Goal: Information Seeking & Learning: Learn about a topic

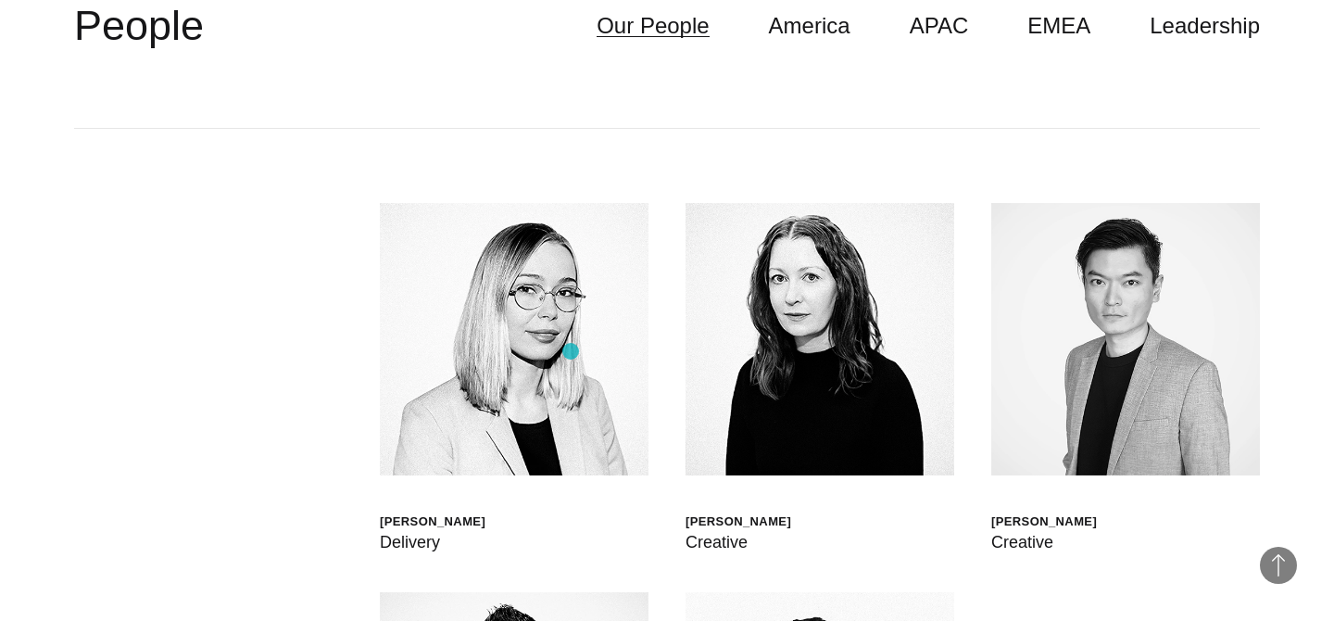
scroll to position [4735, 0]
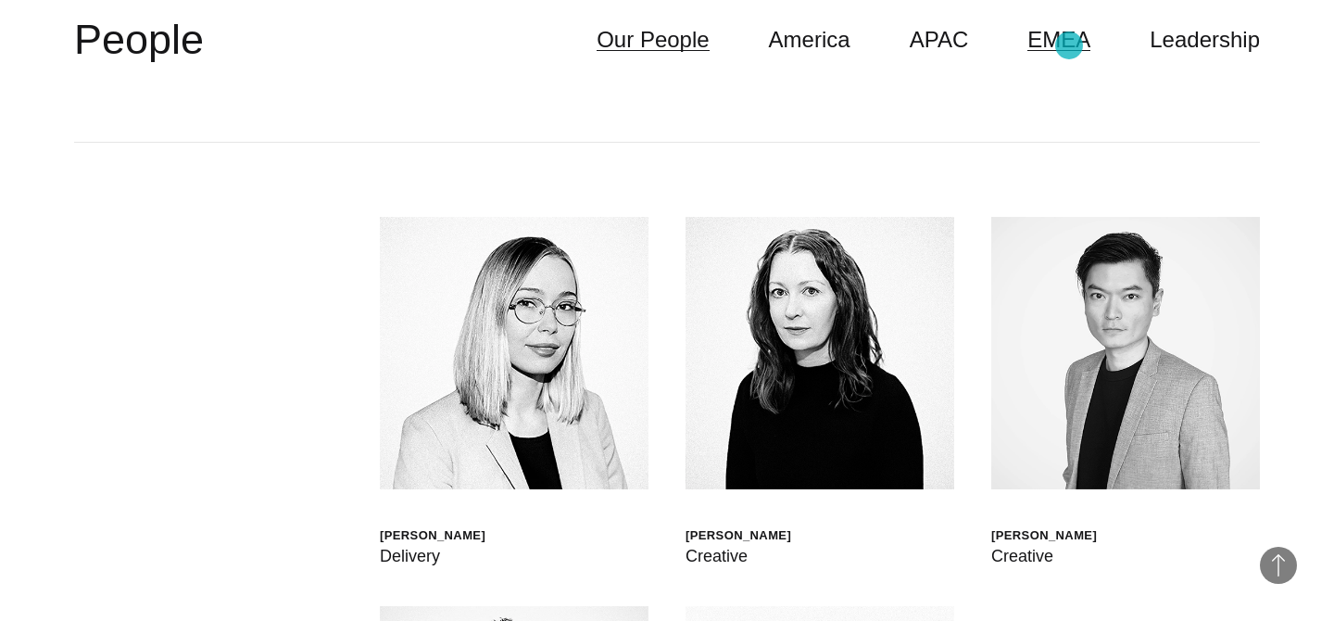
click at [1069, 45] on link "EMEA" at bounding box center [1058, 39] width 63 height 35
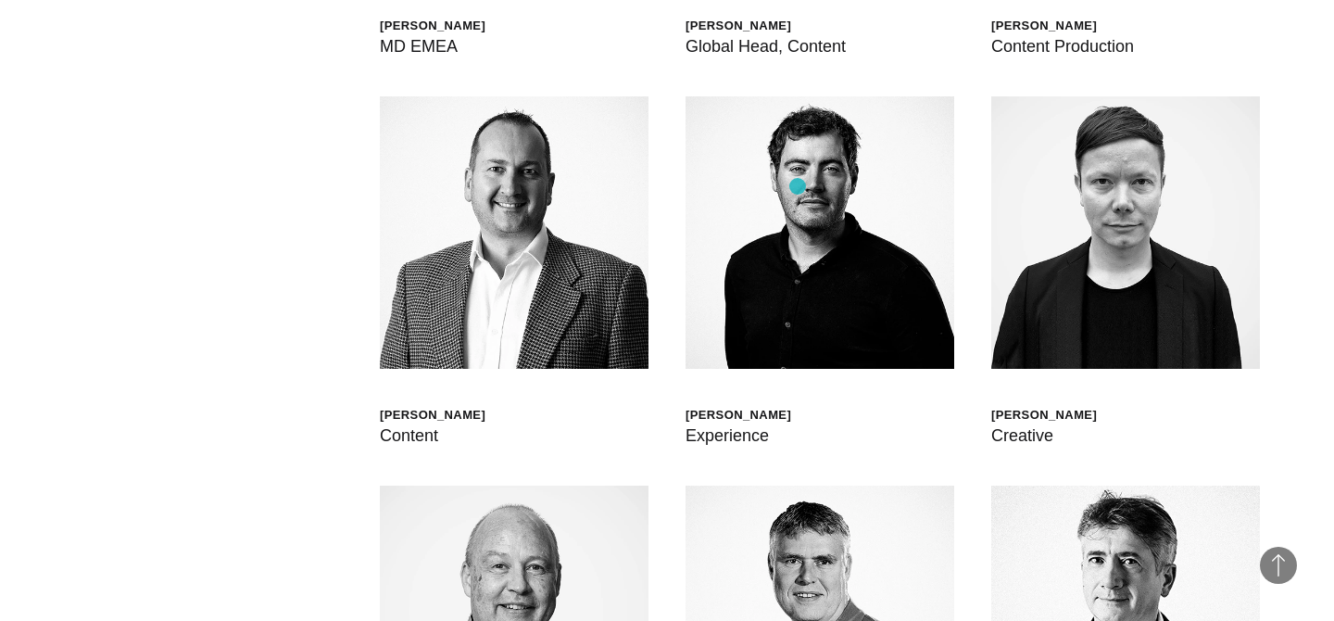
scroll to position [5203, 0]
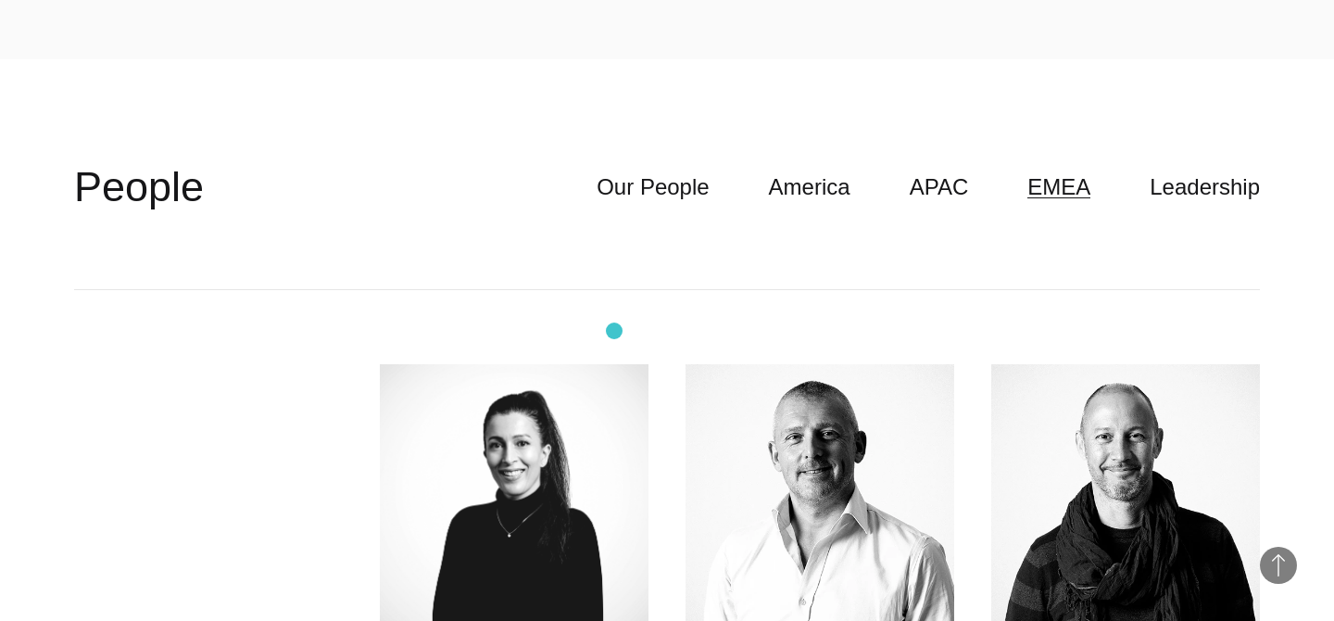
scroll to position [4536, 0]
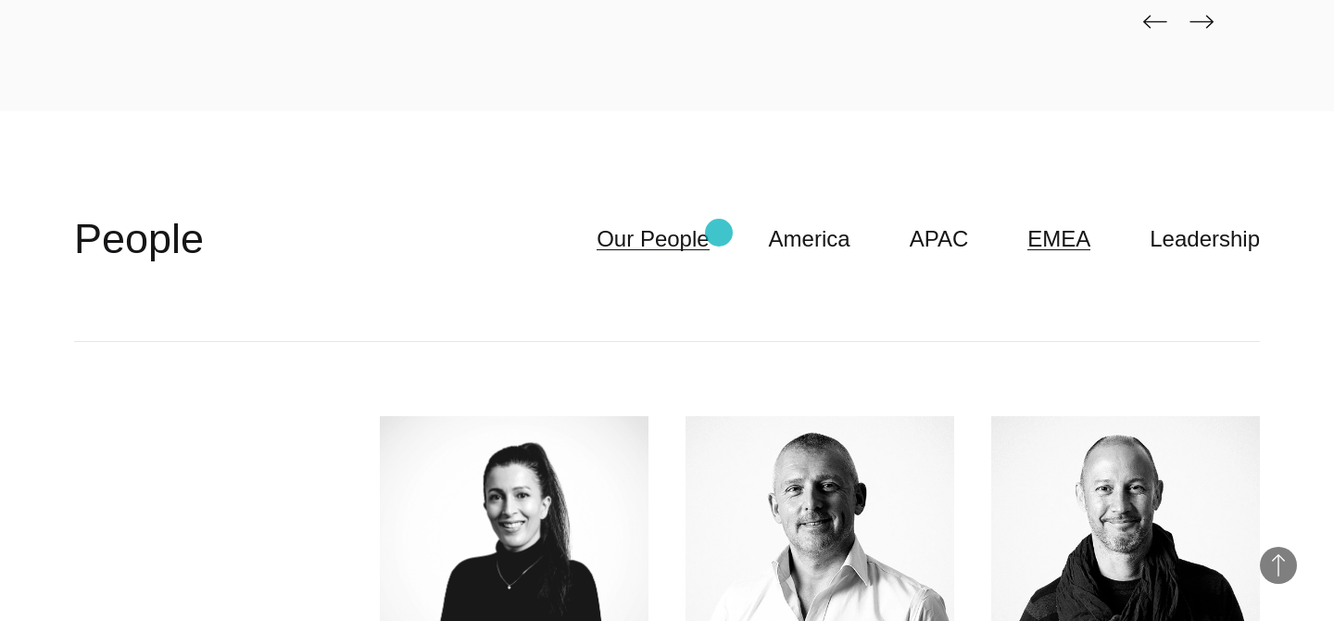
click at [709, 233] on link "Our People" at bounding box center [653, 238] width 112 height 35
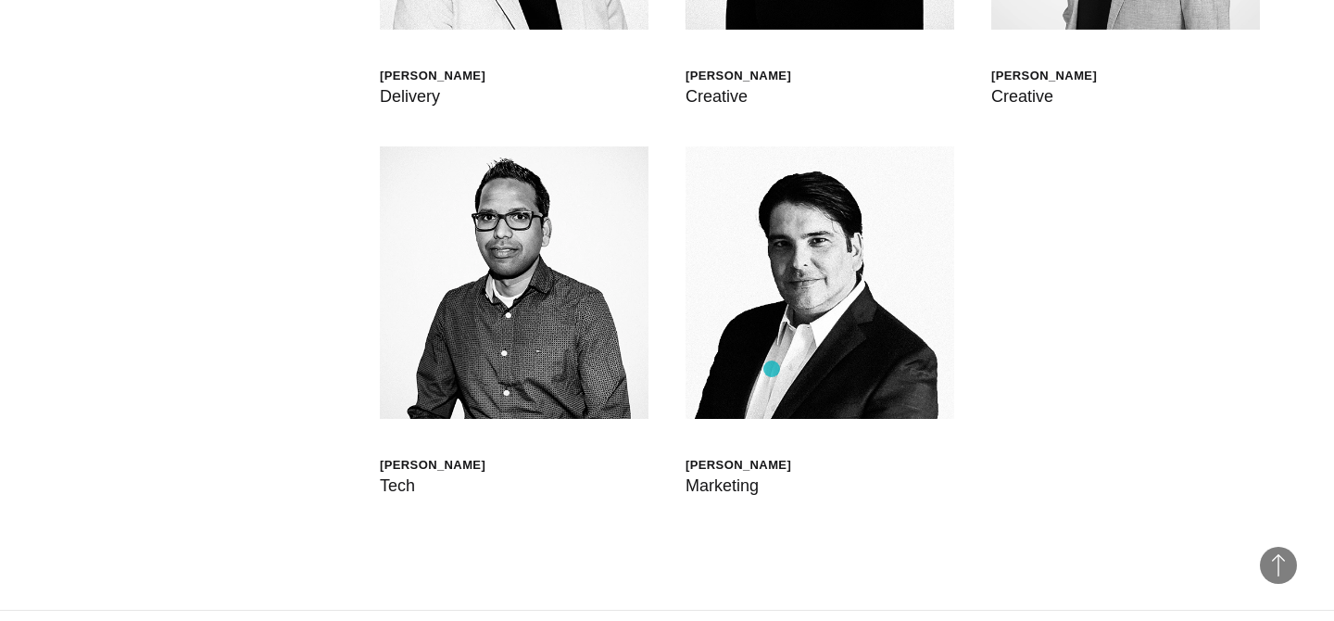
scroll to position [5191, 0]
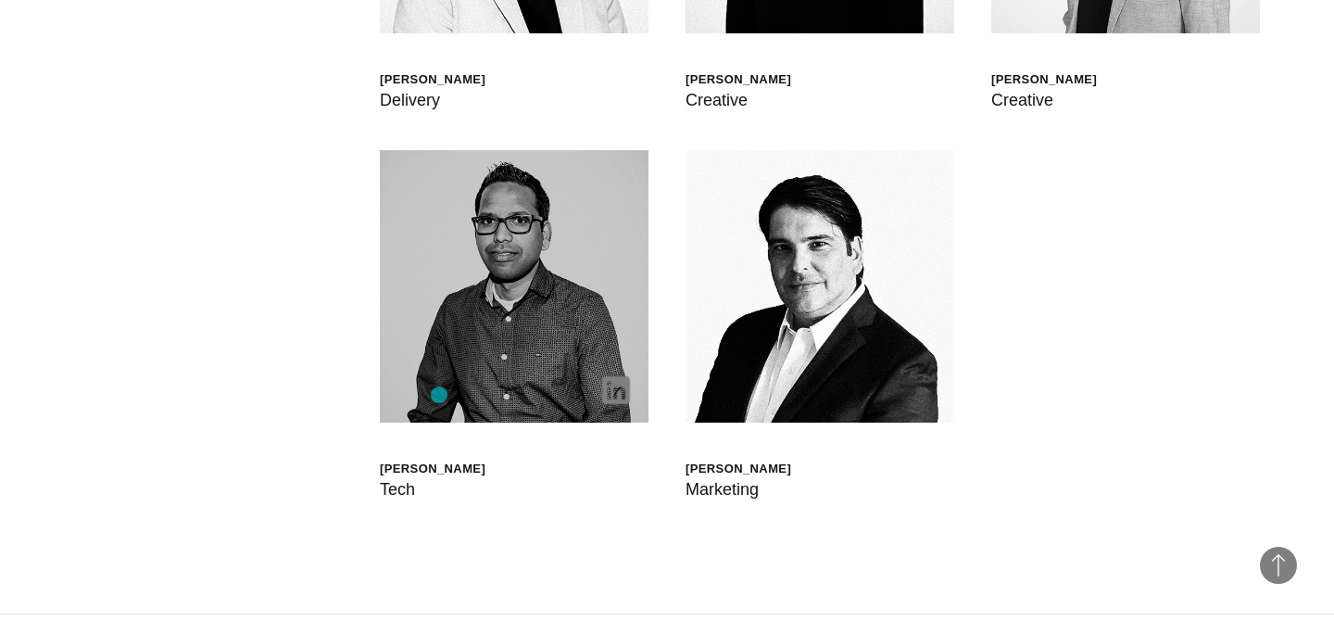
click at [439, 395] on img at bounding box center [514, 286] width 269 height 272
click at [614, 393] on img at bounding box center [616, 390] width 28 height 28
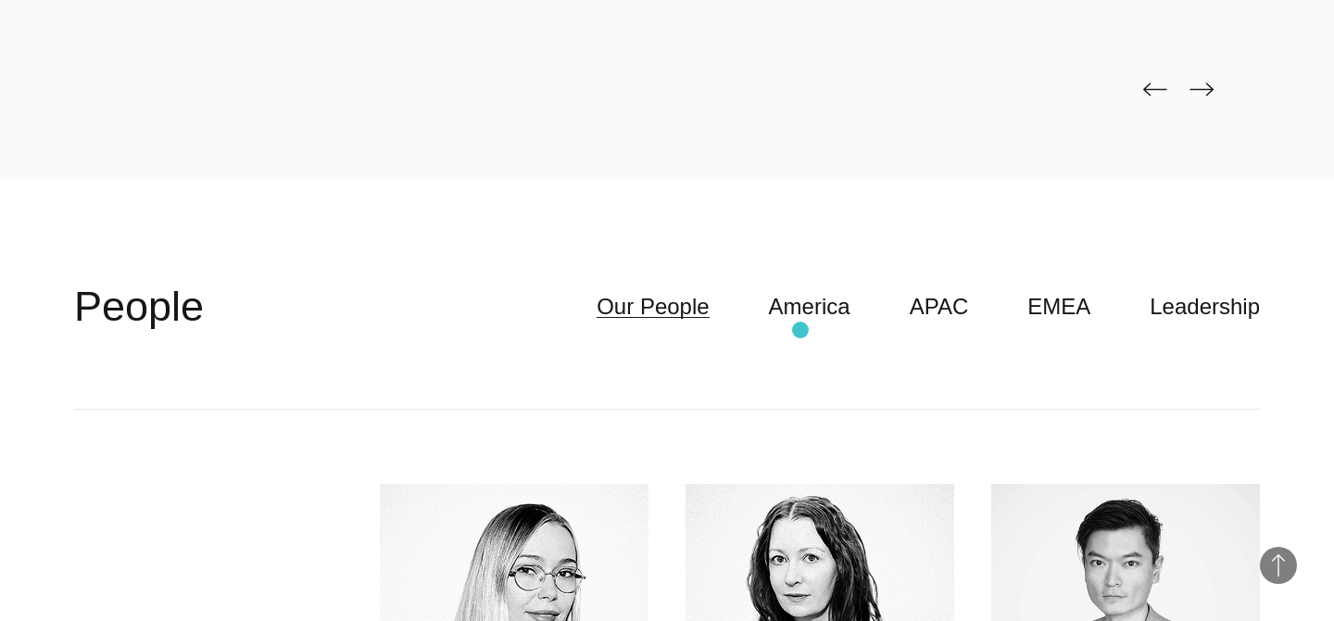
scroll to position [4536, 0]
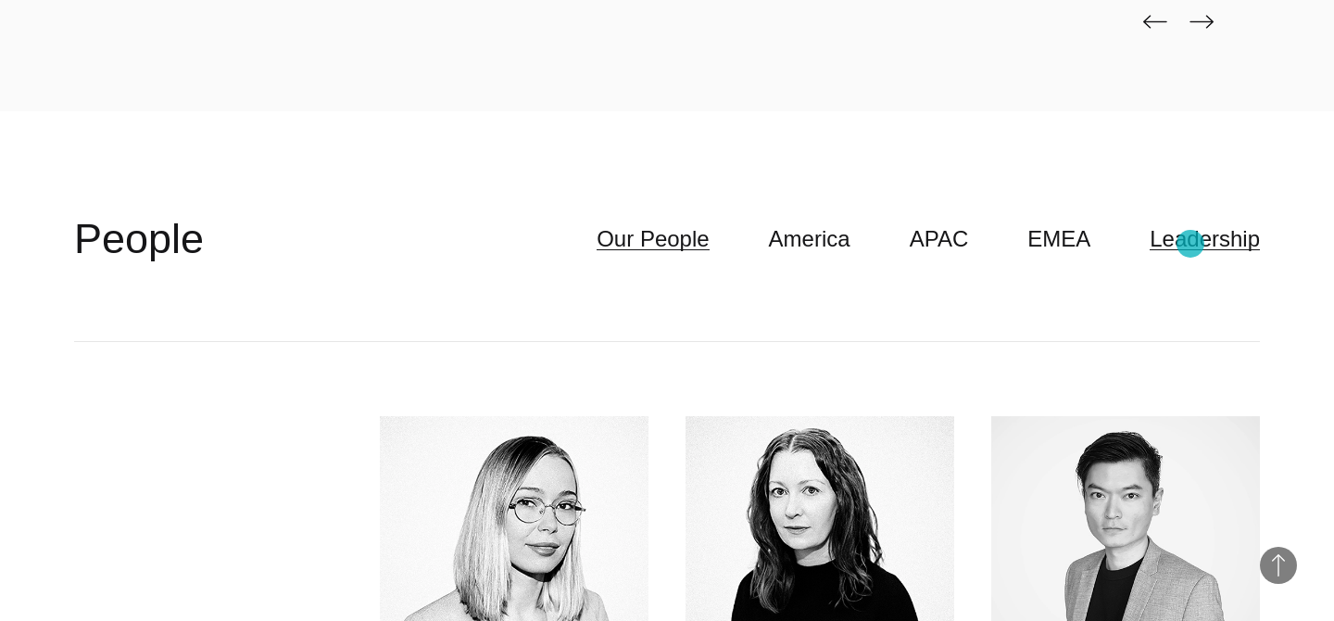
click at [1190, 244] on link "Leadership" at bounding box center [1205, 238] width 110 height 35
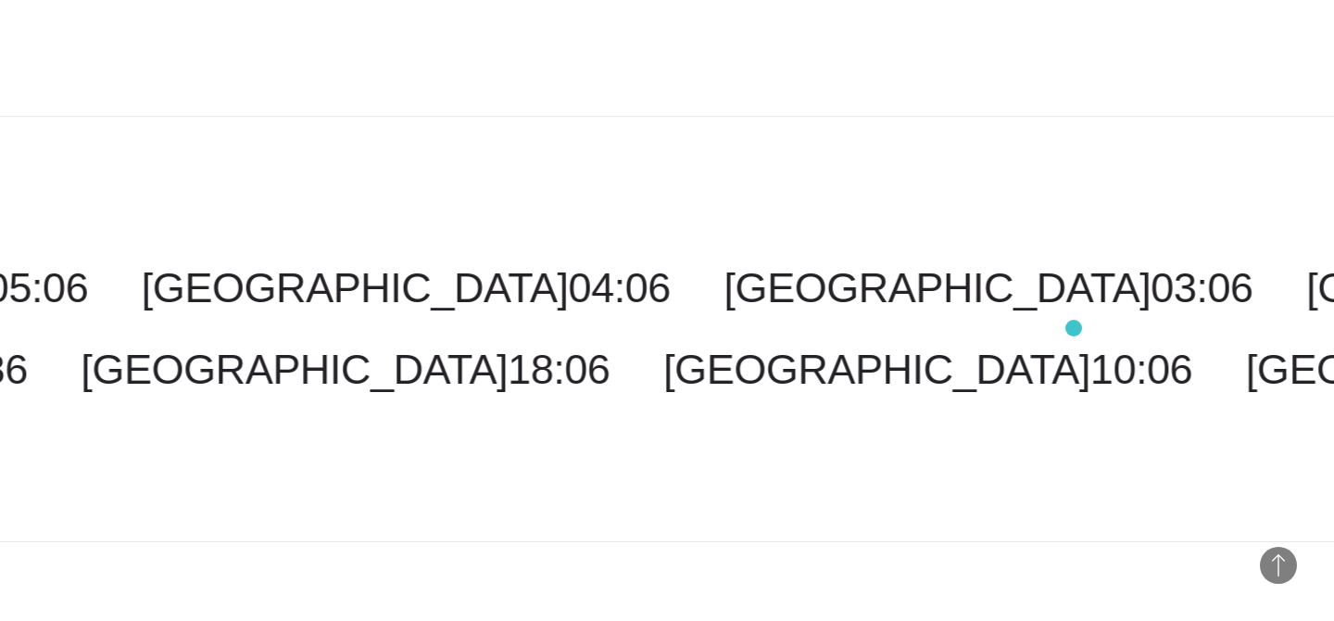
scroll to position [5688, 0]
select select "*******"
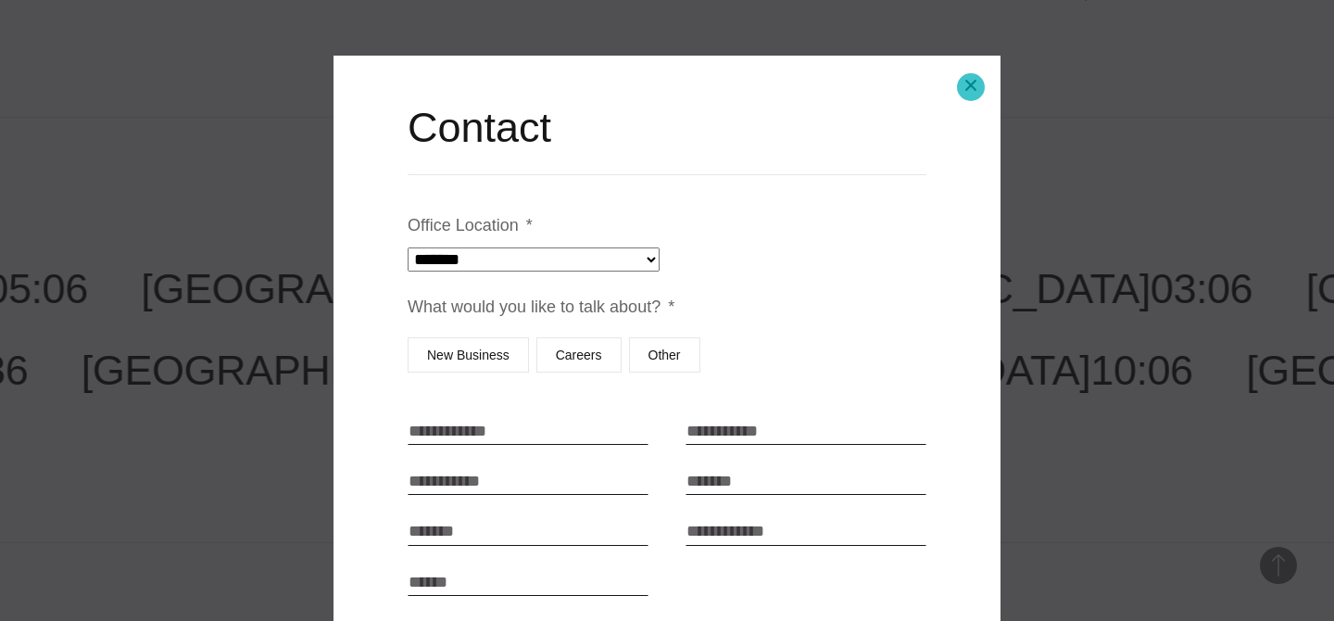
click at [971, 87] on button "Close modal" at bounding box center [971, 85] width 44 height 44
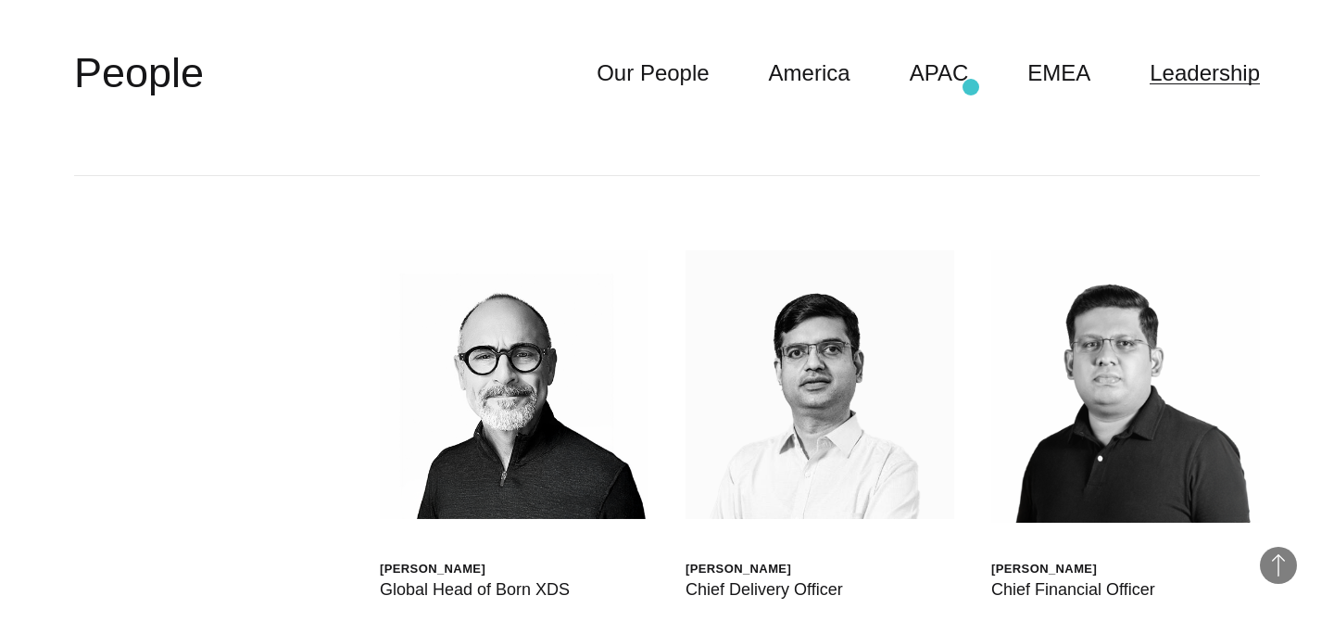
scroll to position [4684, 0]
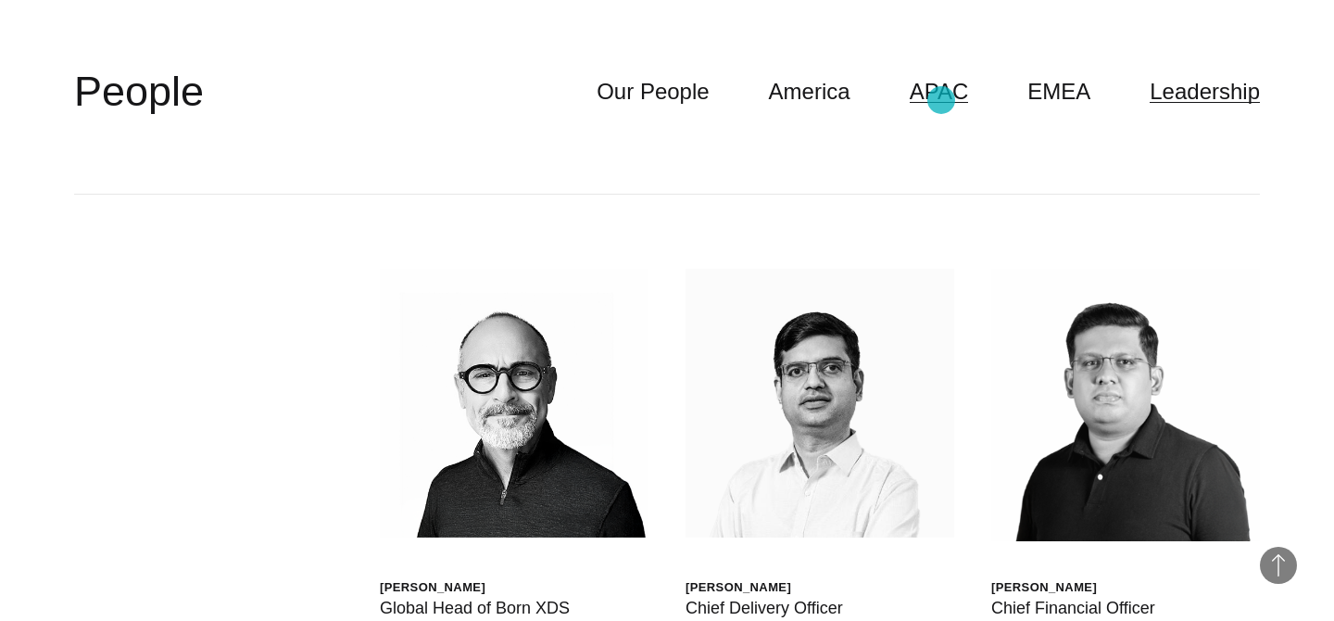
click at [941, 100] on link "APAC" at bounding box center [939, 91] width 59 height 35
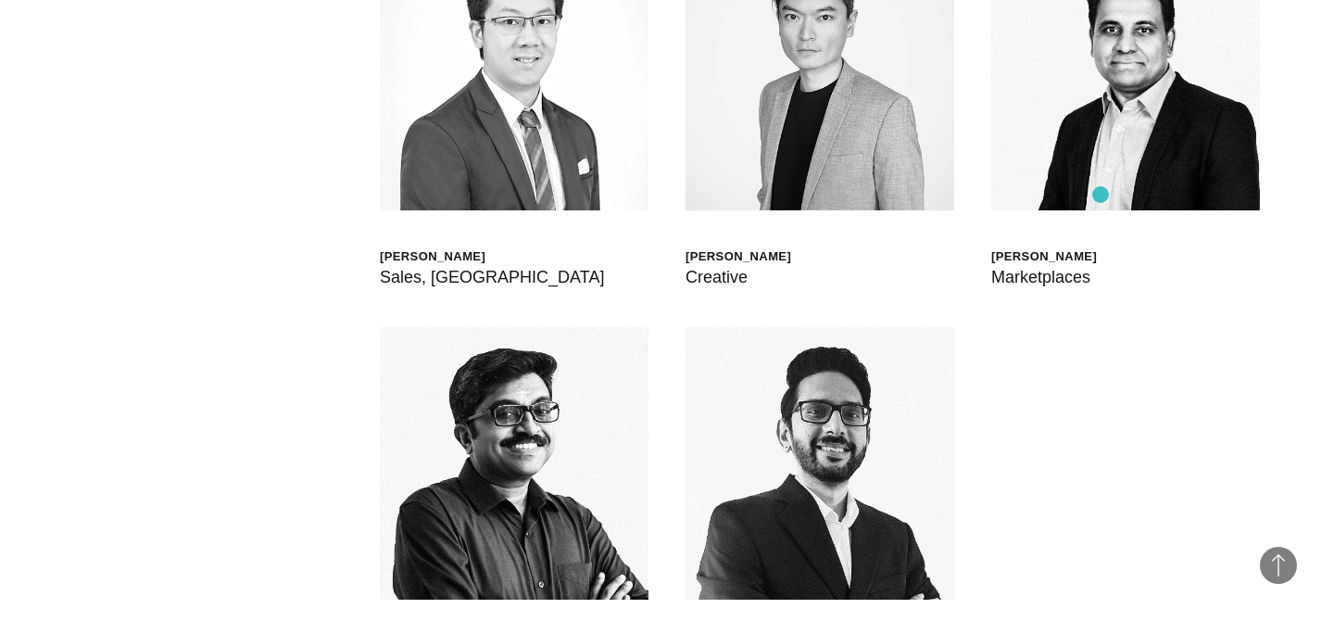
scroll to position [5514, 0]
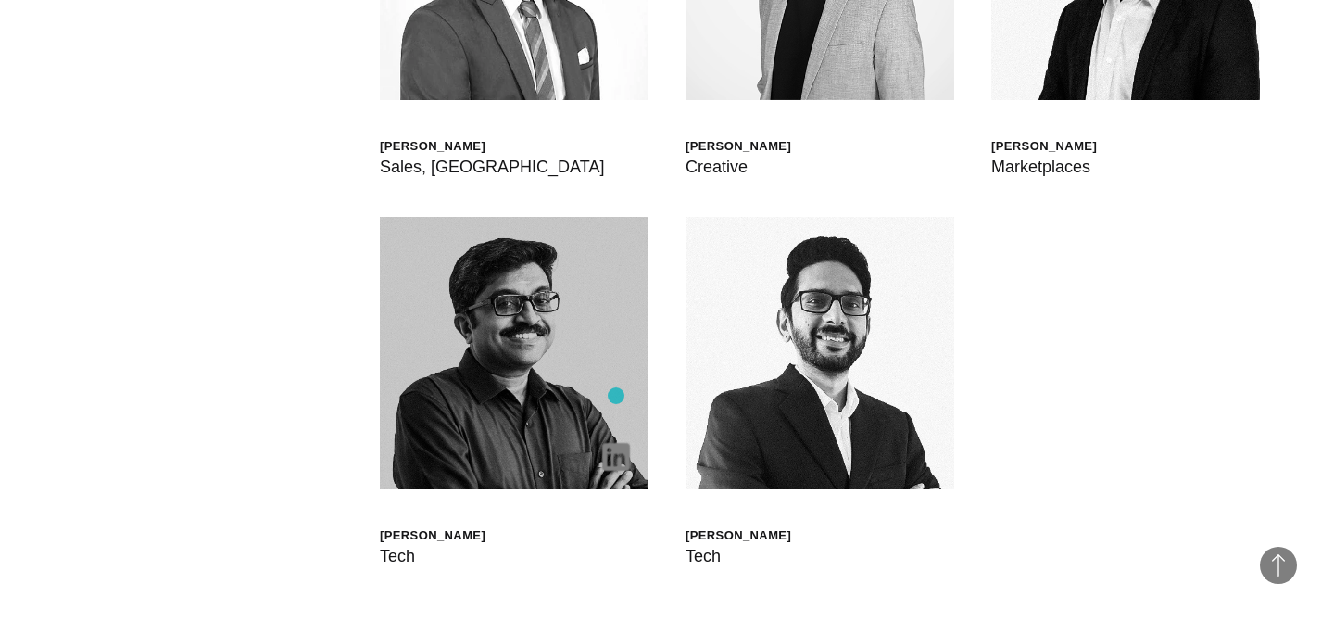
click at [616, 396] on img at bounding box center [514, 353] width 269 height 272
click at [621, 466] on img at bounding box center [616, 457] width 28 height 28
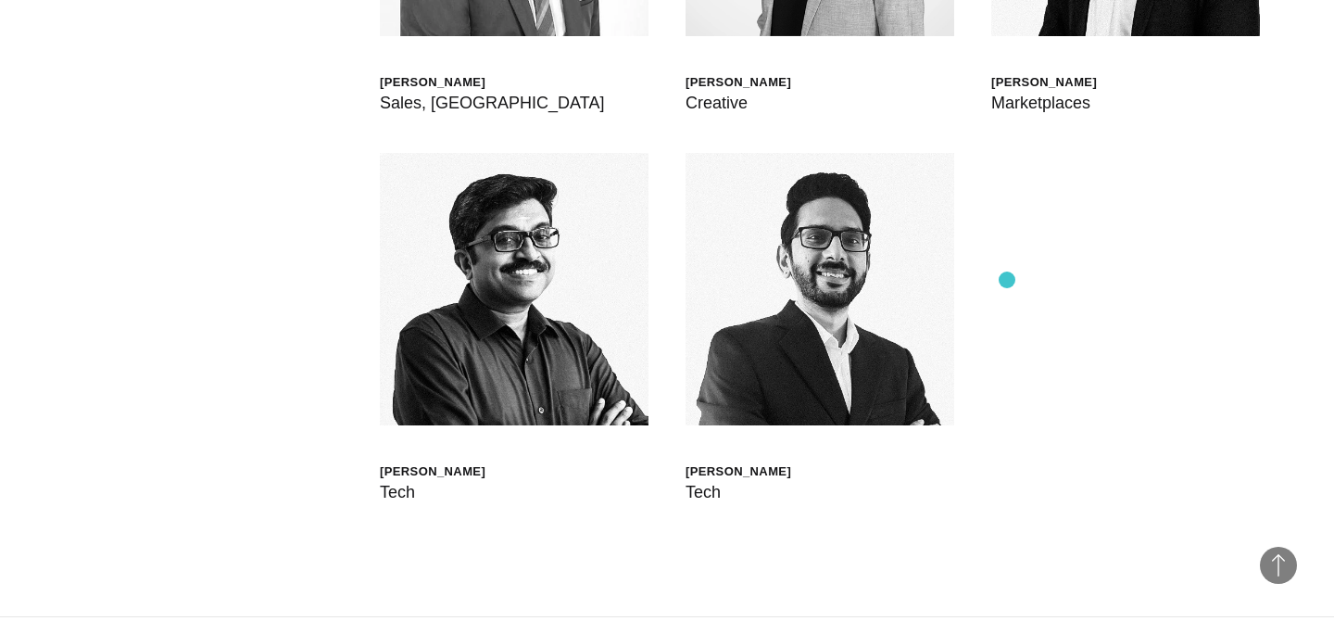
scroll to position [5584, 0]
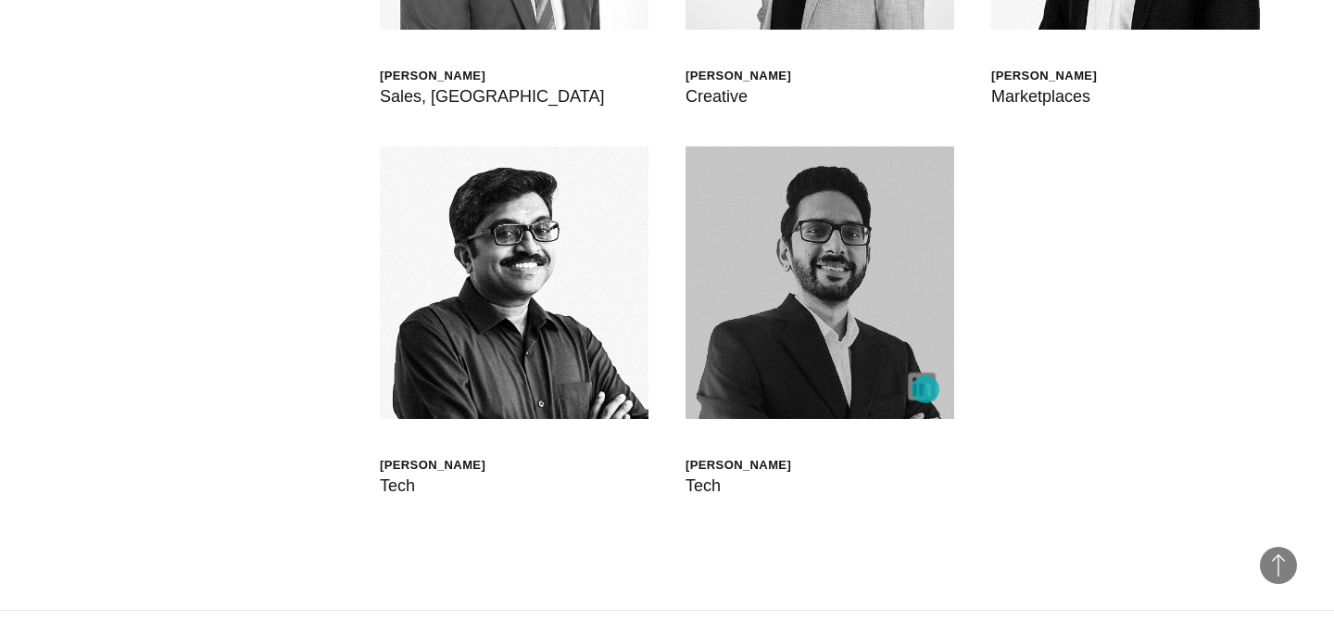
click at [925, 389] on img at bounding box center [922, 386] width 28 height 28
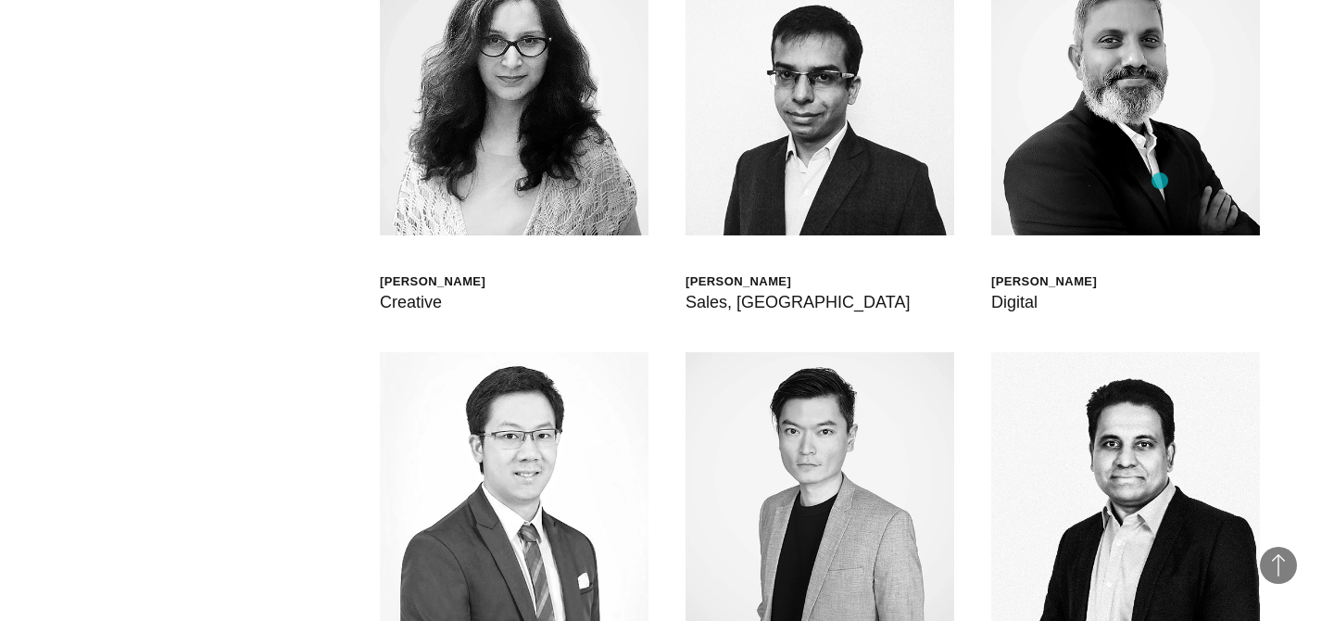
scroll to position [4987, 0]
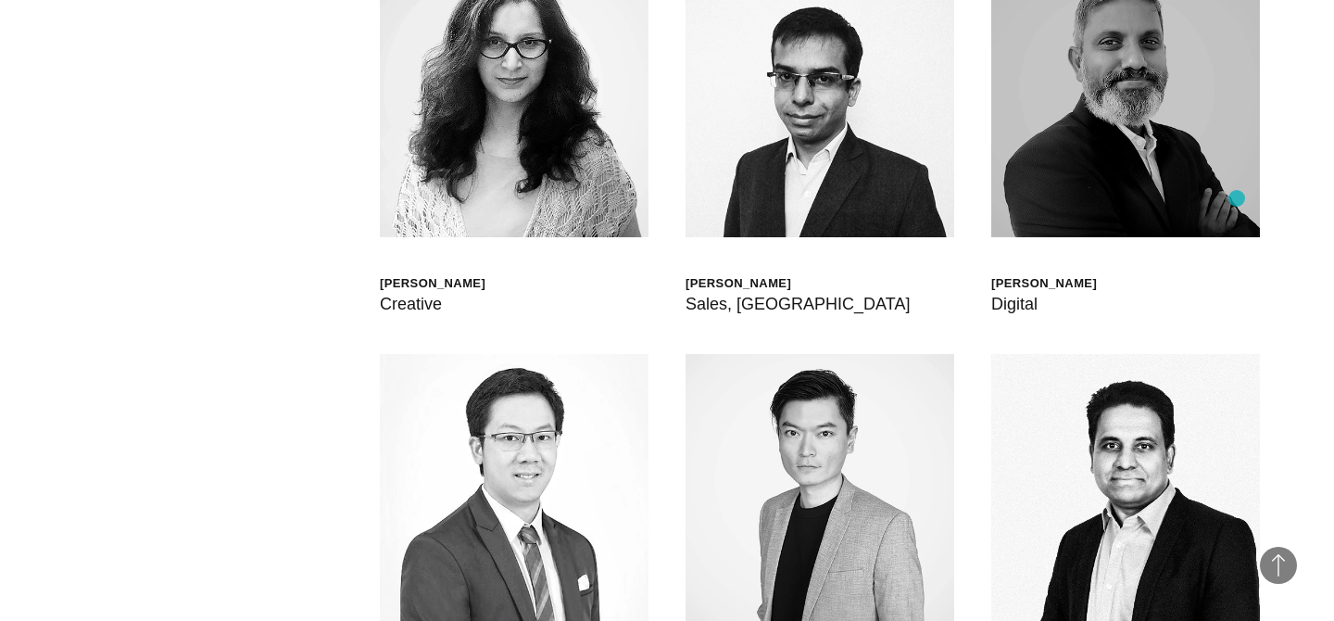
click at [1237, 198] on img at bounding box center [1125, 101] width 269 height 272
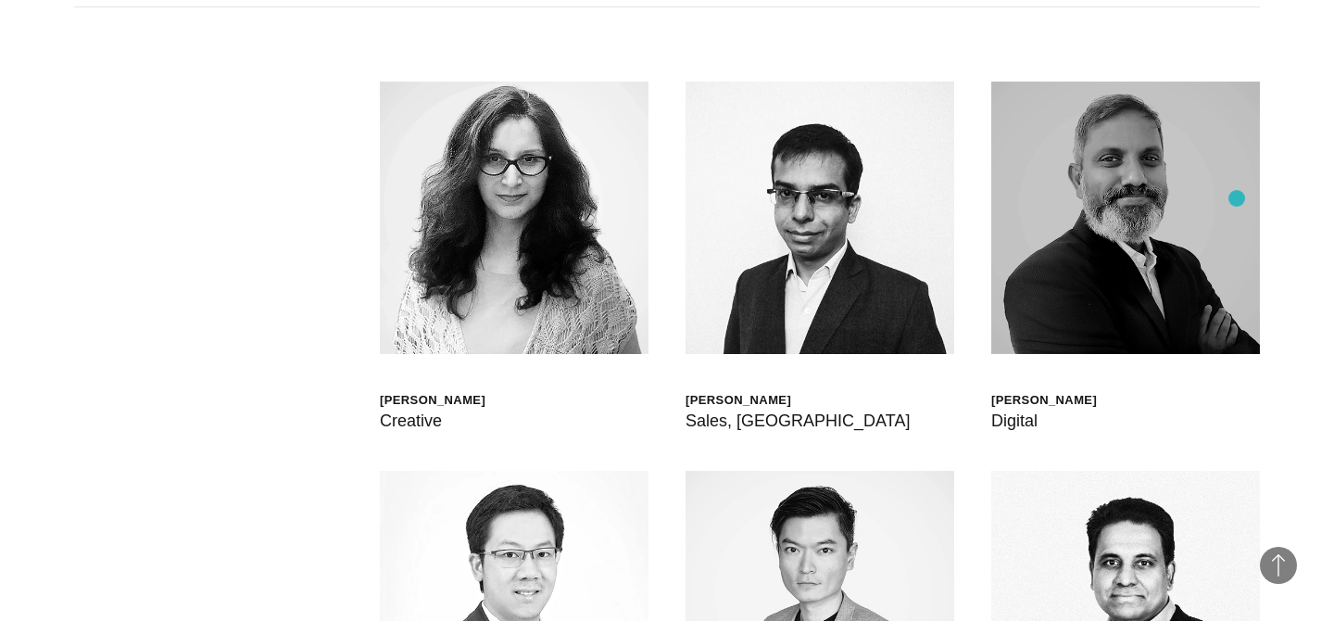
scroll to position [4843, 0]
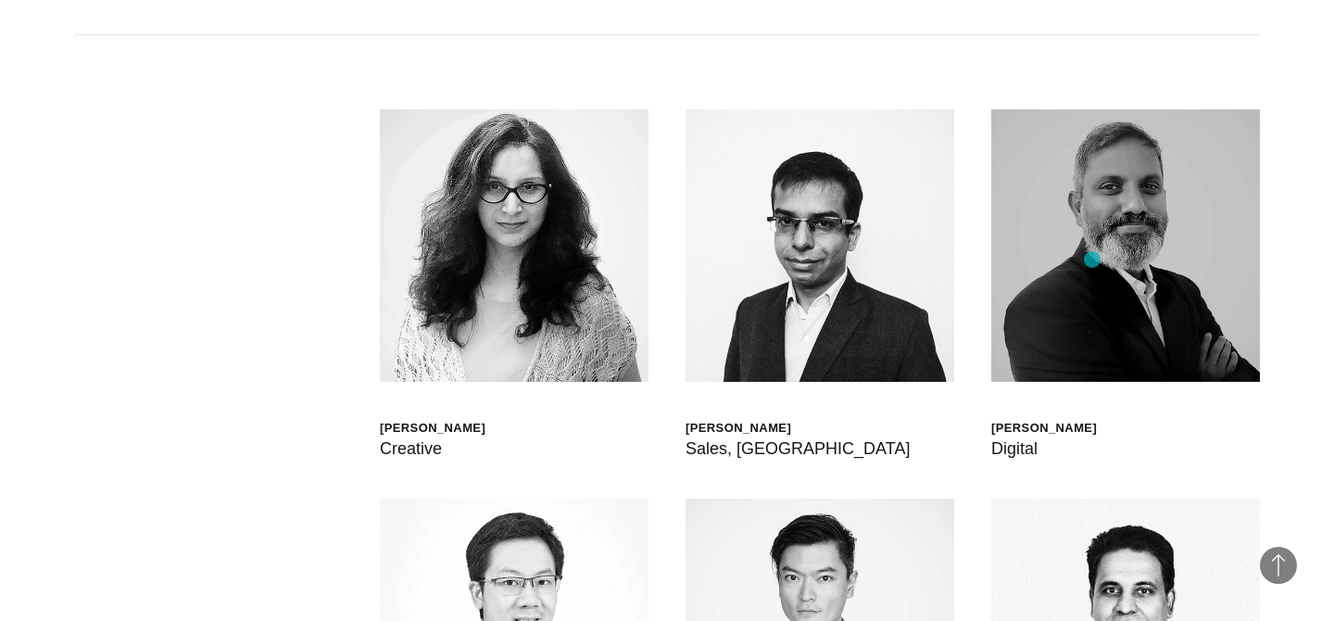
click at [1092, 259] on img at bounding box center [1125, 245] width 269 height 272
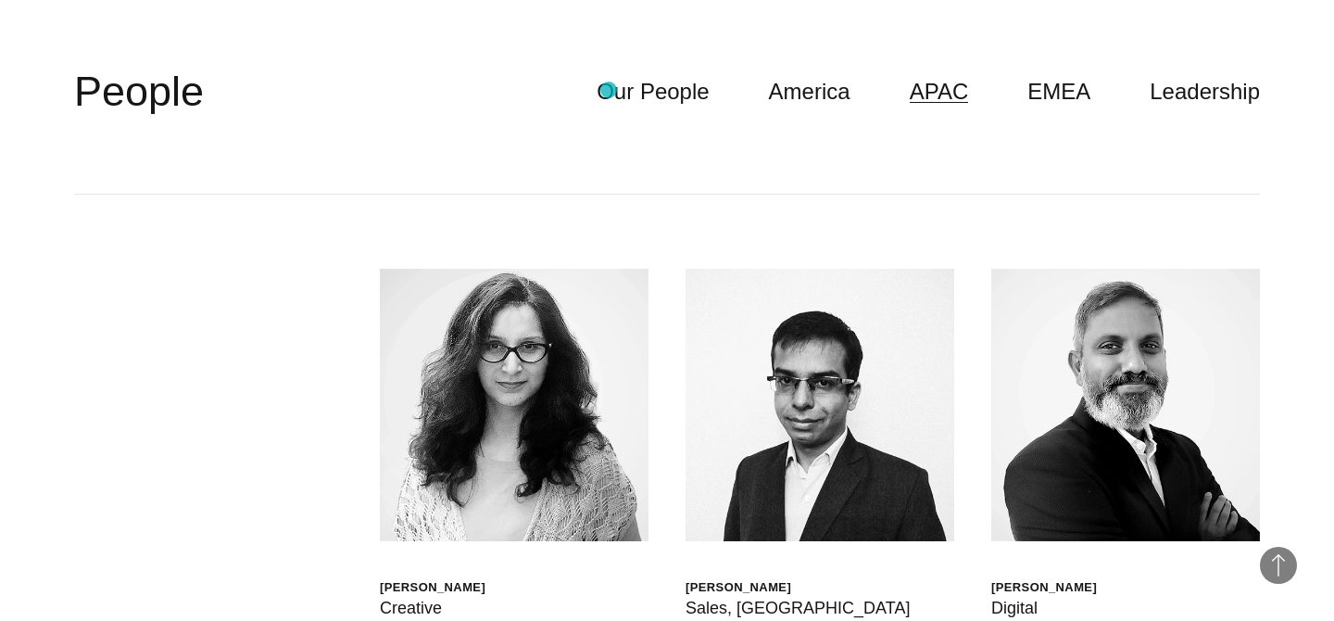
scroll to position [4631, 0]
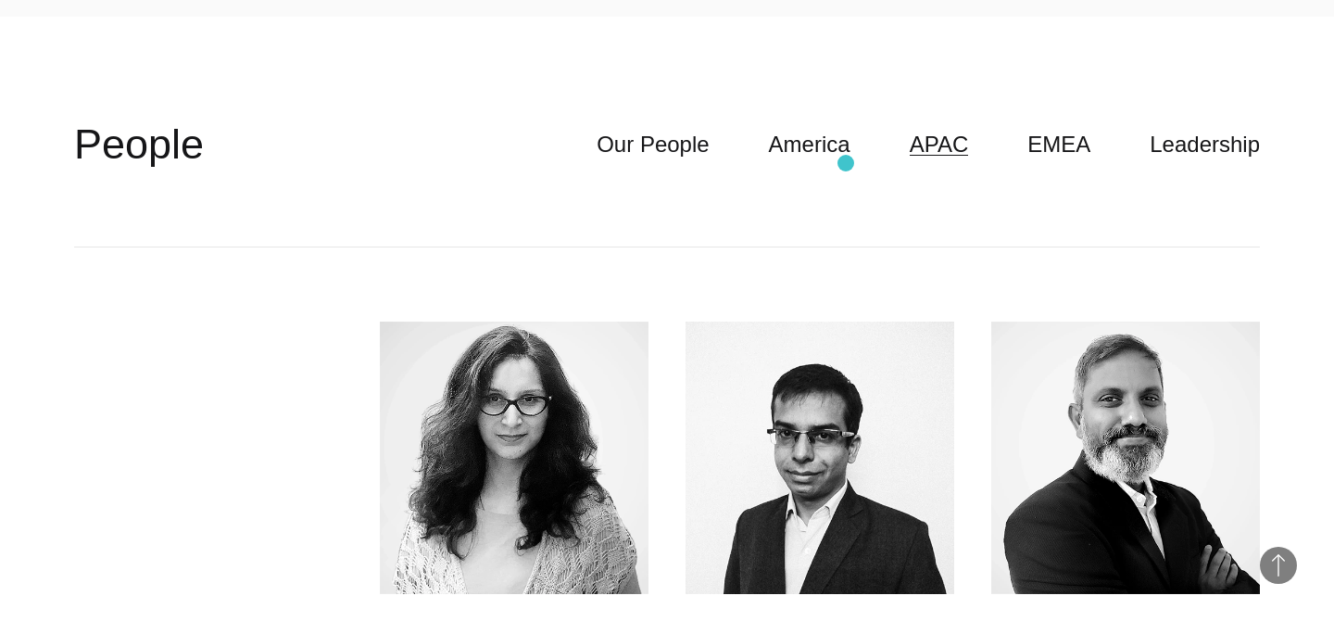
click at [845, 164] on header "**********" at bounding box center [667, 145] width 1186 height 205
click at [845, 145] on link "America" at bounding box center [810, 144] width 82 height 35
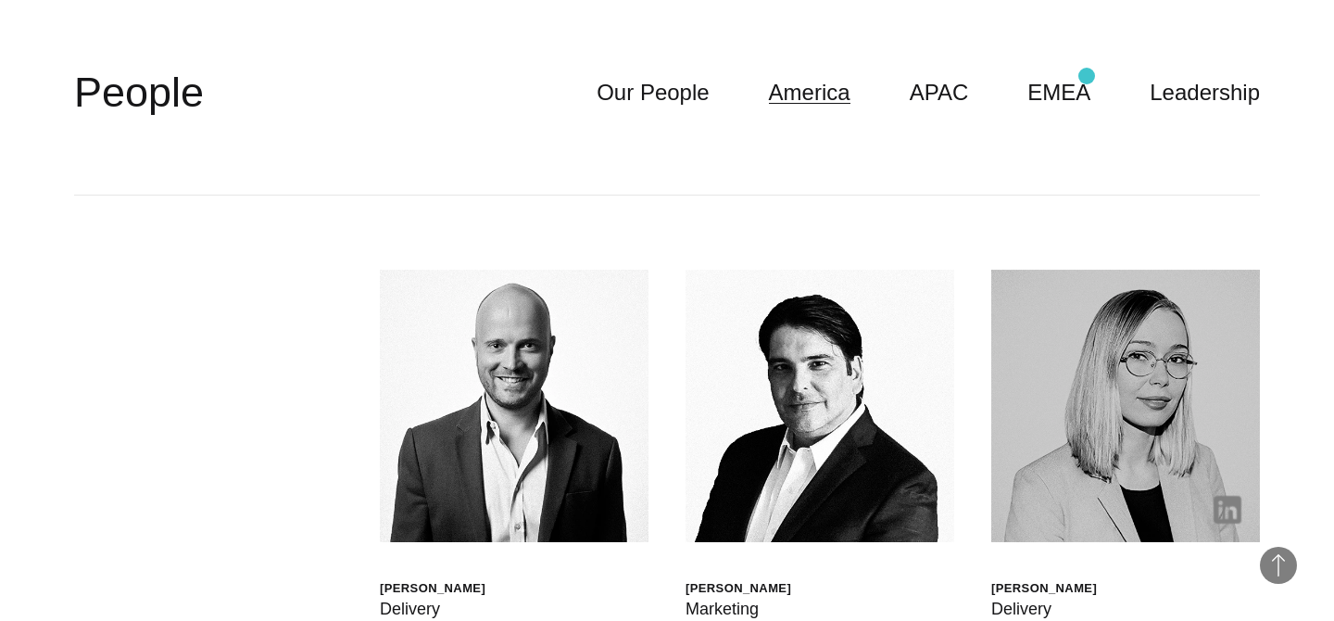
scroll to position [4634, 0]
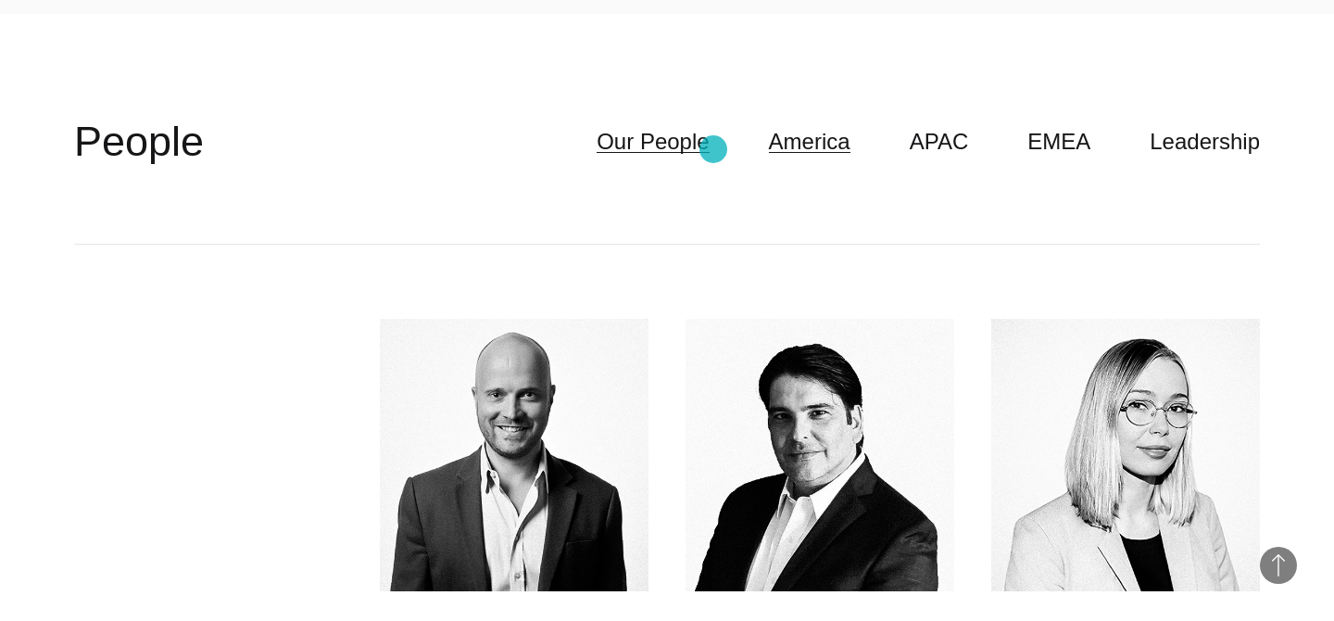
click at [709, 149] on link "Our People" at bounding box center [653, 141] width 112 height 35
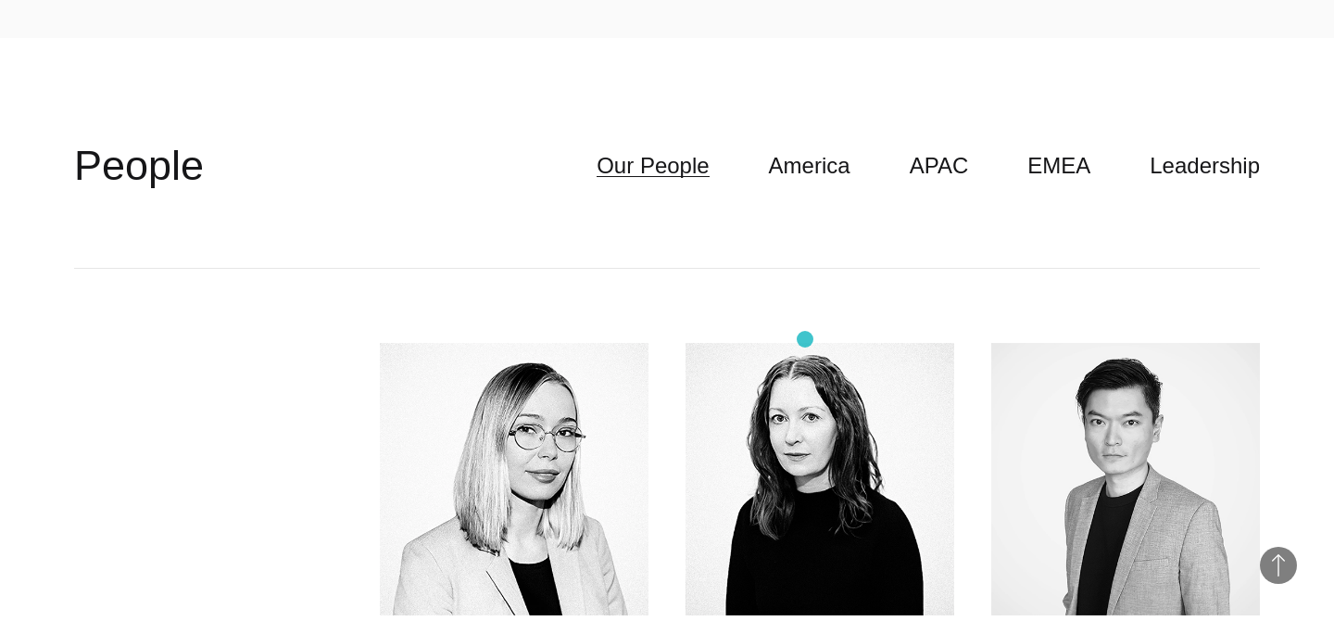
scroll to position [4570, 0]
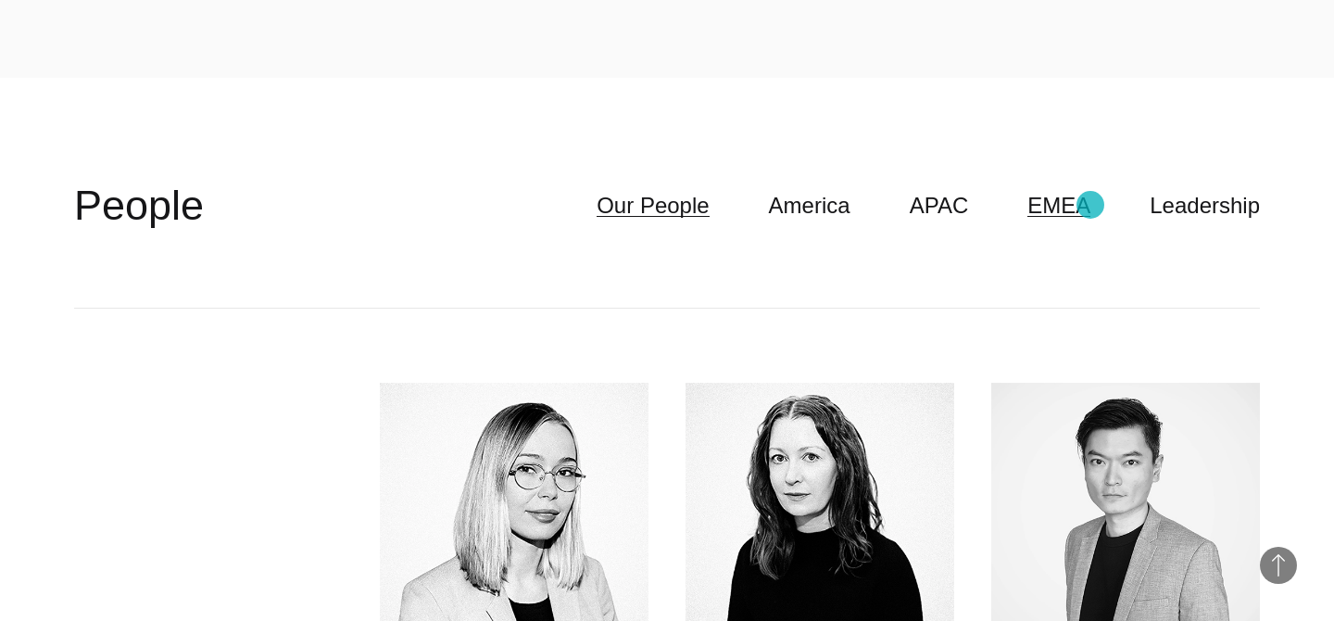
click at [1090, 206] on link "EMEA" at bounding box center [1058, 205] width 63 height 35
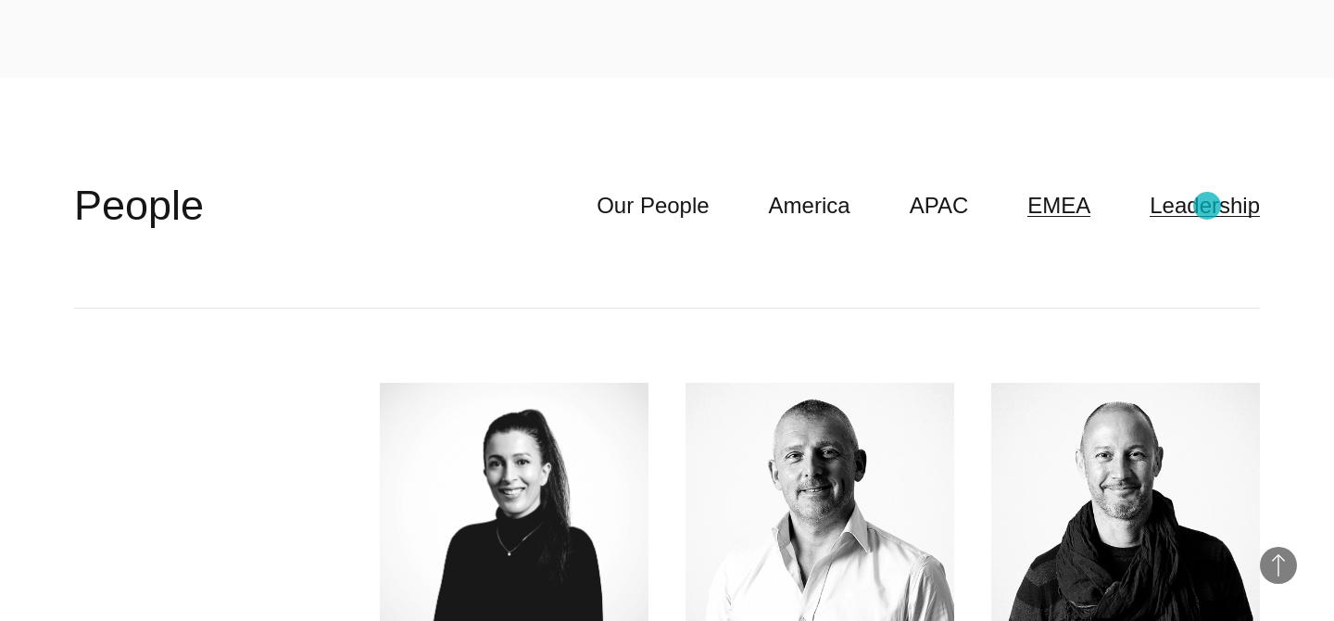
click at [1207, 206] on link "Leadership" at bounding box center [1205, 205] width 110 height 35
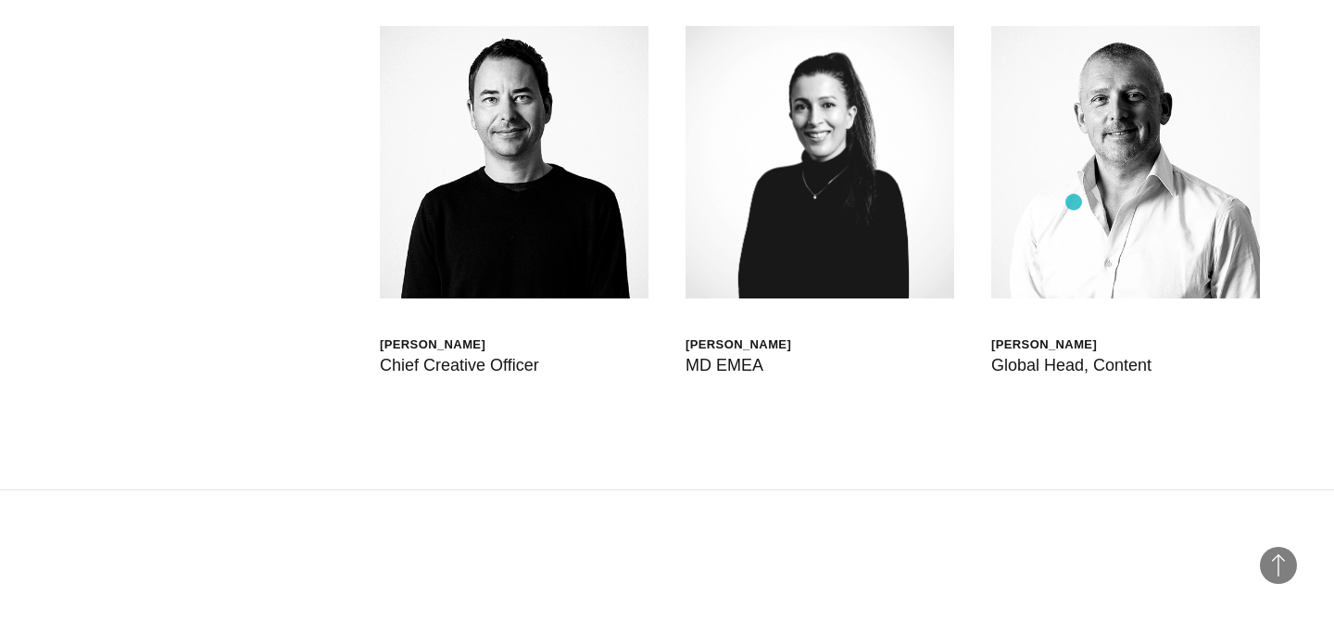
scroll to position [5311, 0]
